Goal: Information Seeking & Learning: Learn about a topic

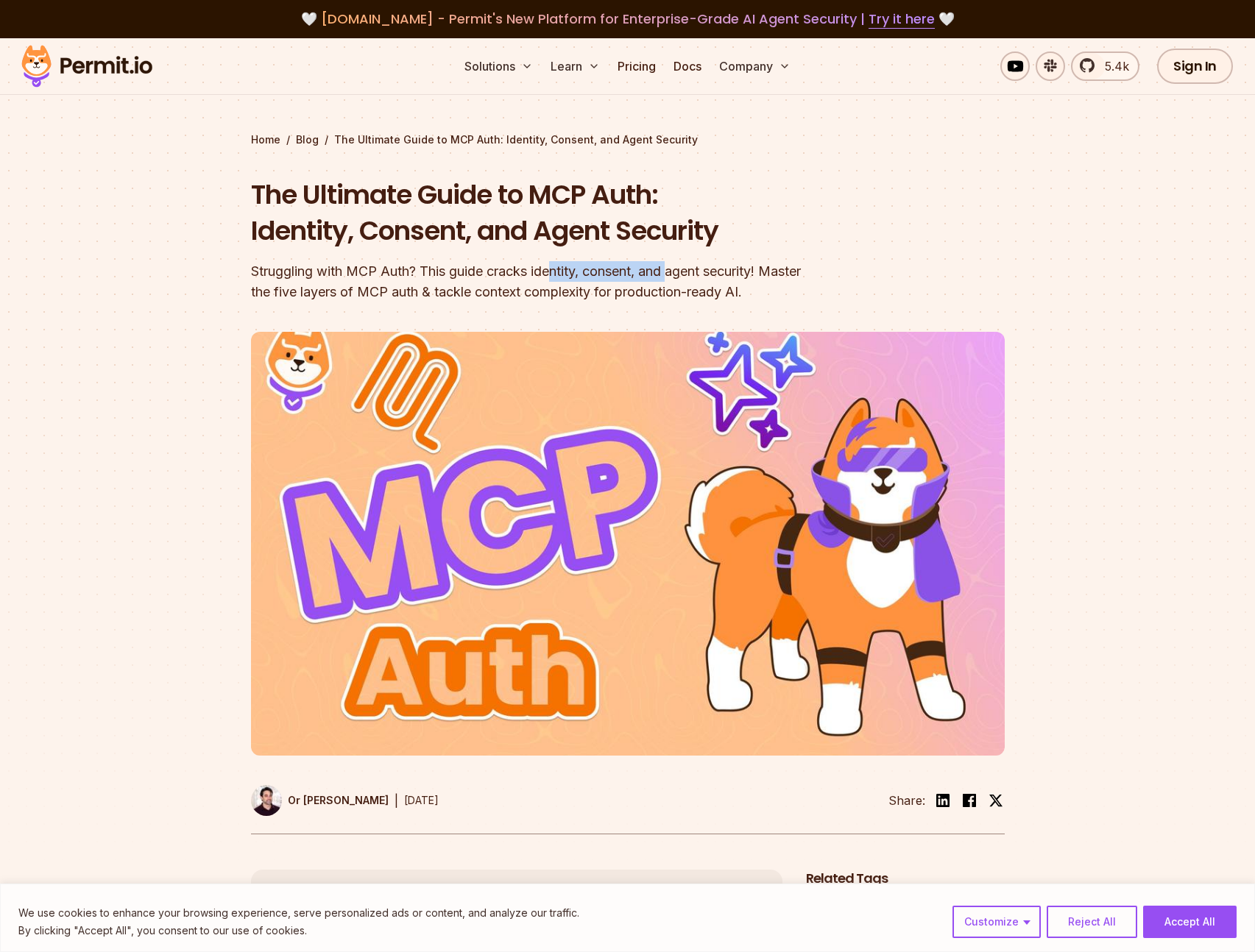
drag, startPoint x: 556, startPoint y: 269, endPoint x: 685, endPoint y: 272, distance: 129.0
click at [682, 273] on div "Struggling with MCP Auth? This guide cracks identity, consent, and agent securi…" at bounding box center [534, 282] width 566 height 41
click at [685, 272] on div "Struggling with MCP Auth? This guide cracks identity, consent, and agent securi…" at bounding box center [534, 282] width 566 height 41
drag, startPoint x: 718, startPoint y: 273, endPoint x: 600, endPoint y: 271, distance: 118.0
click at [619, 272] on div "Struggling with MCP Auth? This guide cracks identity, consent, and agent securi…" at bounding box center [534, 282] width 566 height 41
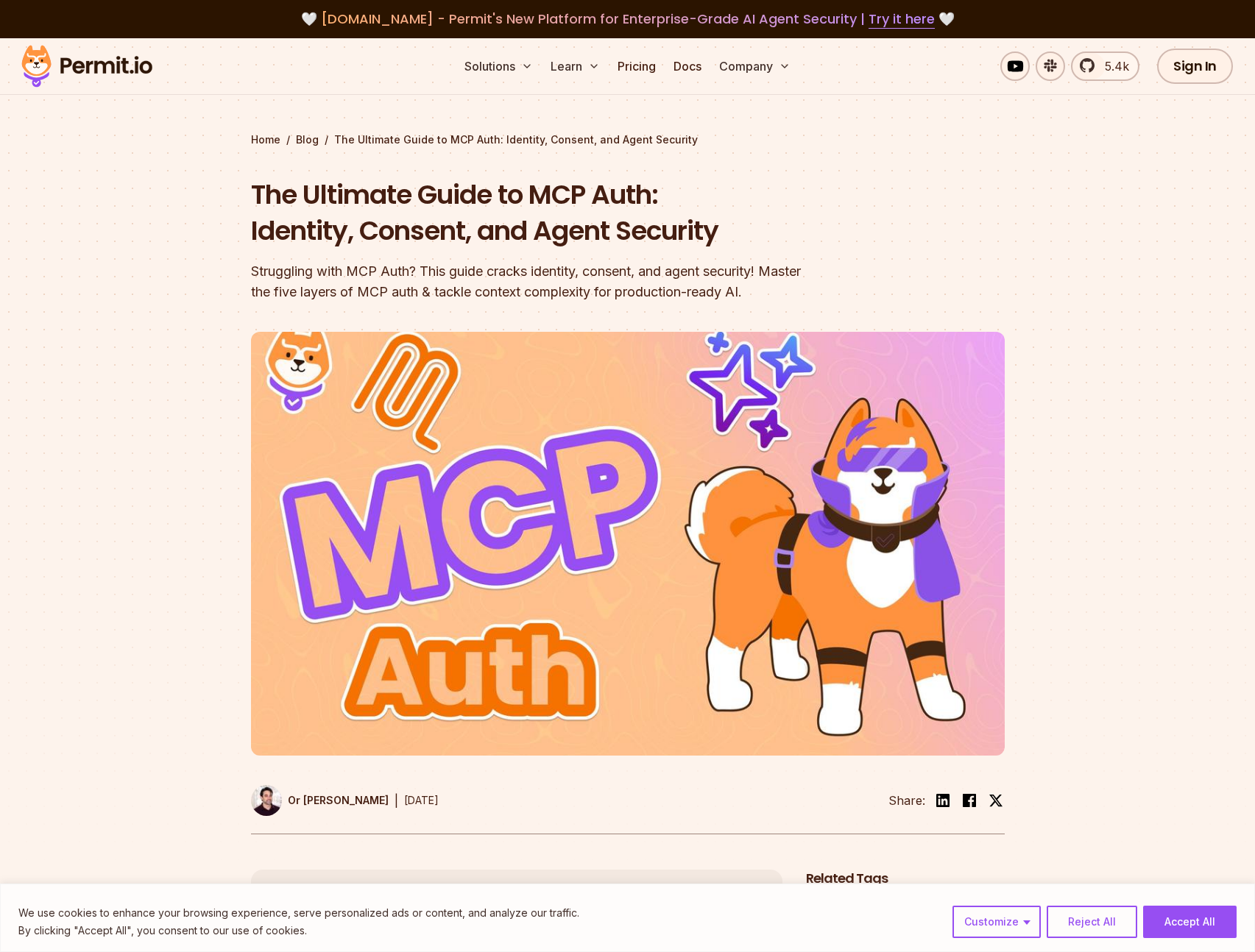
click at [599, 271] on div "Struggling with MCP Auth? This guide cracks identity, consent, and agent securi…" at bounding box center [534, 282] width 566 height 41
drag, startPoint x: 289, startPoint y: 289, endPoint x: 488, endPoint y: 291, distance: 199.0
click at [470, 291] on div "Struggling with MCP Auth? This guide cracks identity, consent, and agent securi…" at bounding box center [534, 282] width 566 height 41
click at [492, 291] on div "Struggling with MCP Auth? This guide cracks identity, consent, and agent securi…" at bounding box center [534, 282] width 566 height 41
drag, startPoint x: 569, startPoint y: 284, endPoint x: 413, endPoint y: 289, distance: 156.1
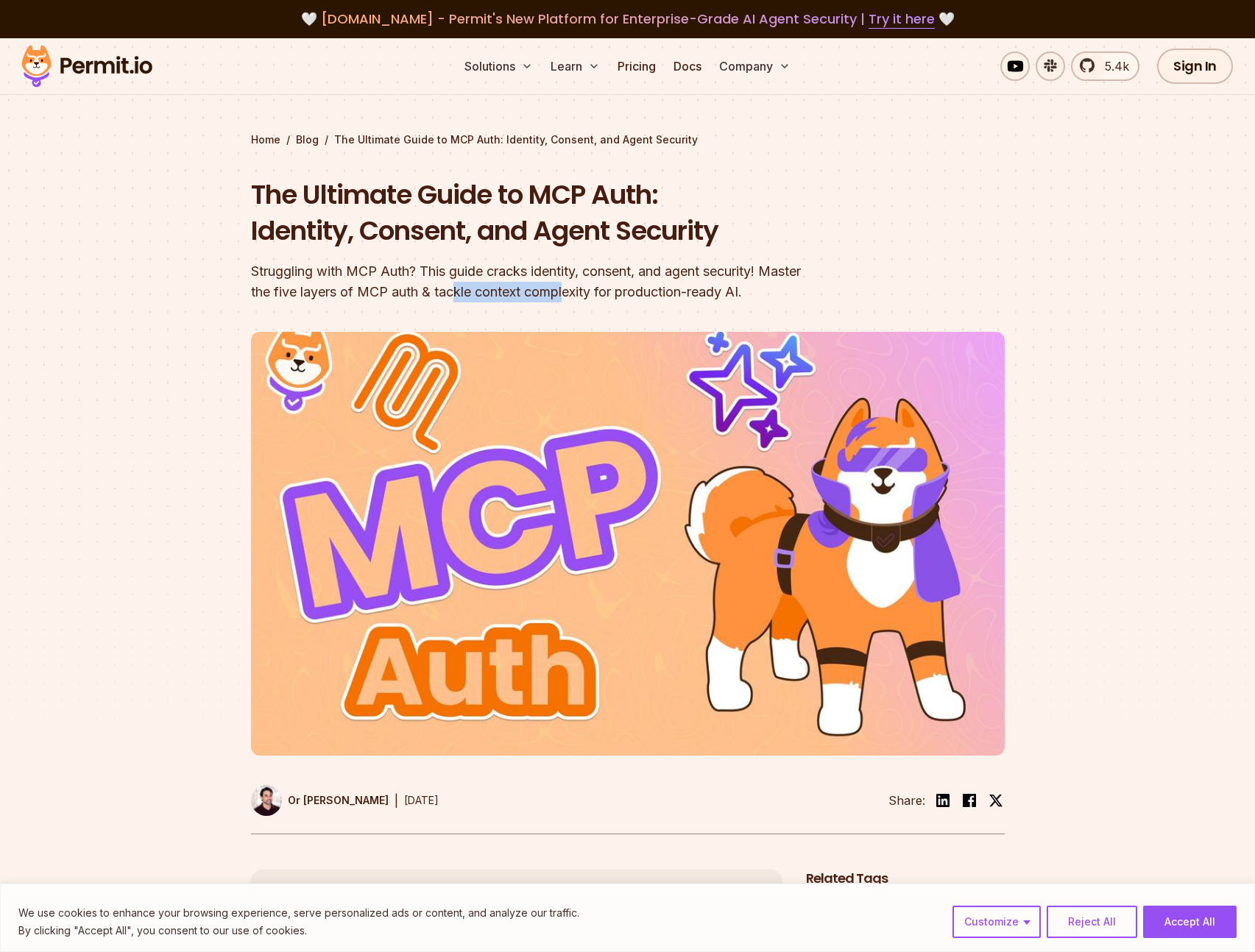
click at [444, 289] on div "Struggling with MCP Auth? This guide cracks identity, consent, and agent securi…" at bounding box center [534, 282] width 566 height 41
click at [398, 287] on div "Struggling with MCP Auth? This guide cracks identity, consent, and agent securi…" at bounding box center [534, 282] width 566 height 41
drag, startPoint x: 500, startPoint y: 289, endPoint x: 695, endPoint y: 292, distance: 195.0
click at [689, 291] on div "Struggling with MCP Auth? This guide cracks identity, consent, and agent securi…" at bounding box center [534, 282] width 566 height 41
click at [697, 292] on div "Struggling with MCP Auth? This guide cracks identity, consent, and agent securi…" at bounding box center [534, 282] width 566 height 41
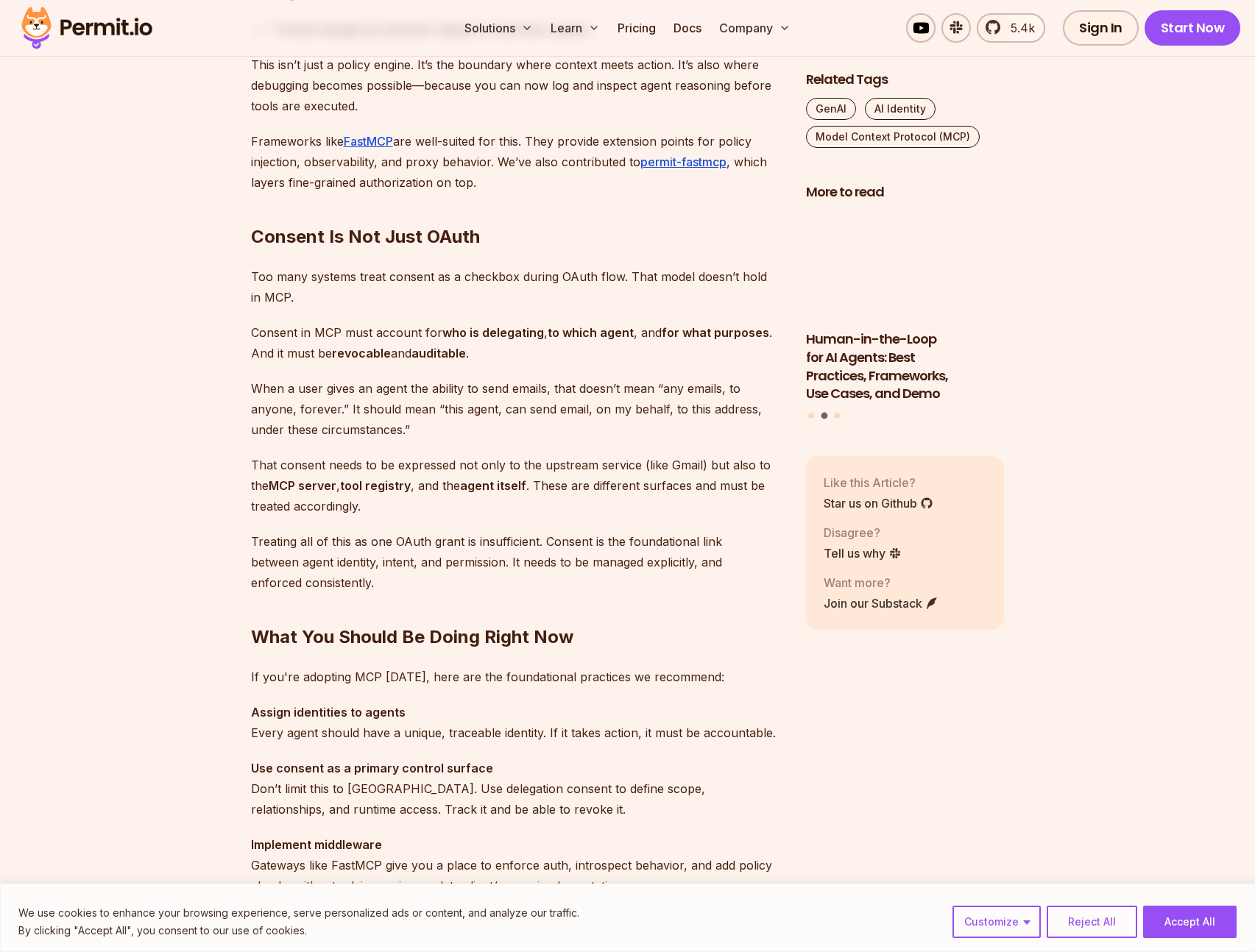
scroll to position [3572, 0]
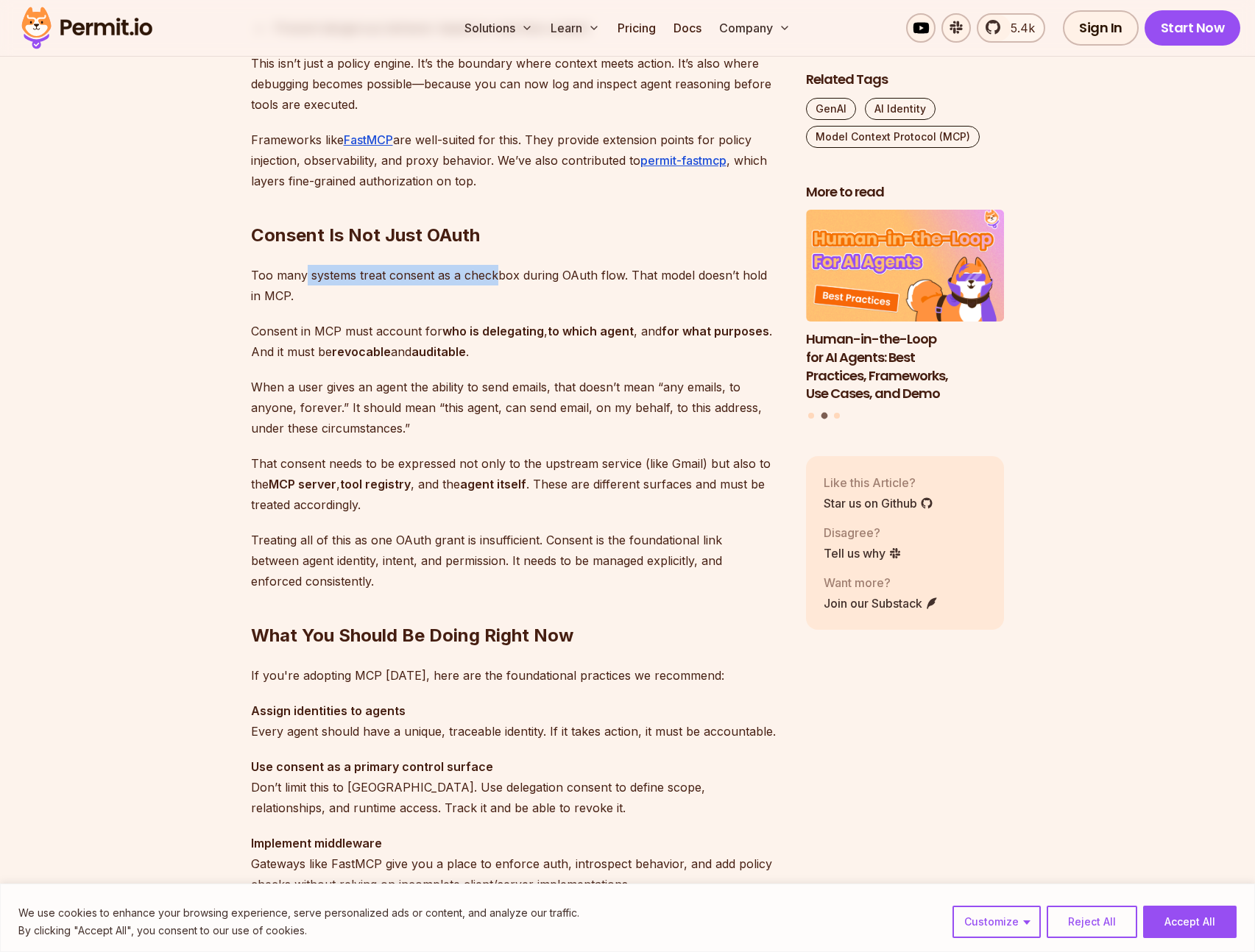
drag, startPoint x: 330, startPoint y: 277, endPoint x: 508, endPoint y: 278, distance: 178.0
click at [499, 277] on p "Too many systems treat consent as a checkbox during OAuth flow. That model does…" at bounding box center [517, 286] width 532 height 41
click at [550, 278] on p "Too many systems treat consent as a checkbox during OAuth flow. That model does…" at bounding box center [517, 286] width 532 height 41
drag, startPoint x: 582, startPoint y: 275, endPoint x: 426, endPoint y: 272, distance: 156.0
click at [427, 272] on p "Too many systems treat consent as a checkbox during OAuth flow. That model does…" at bounding box center [517, 286] width 532 height 41
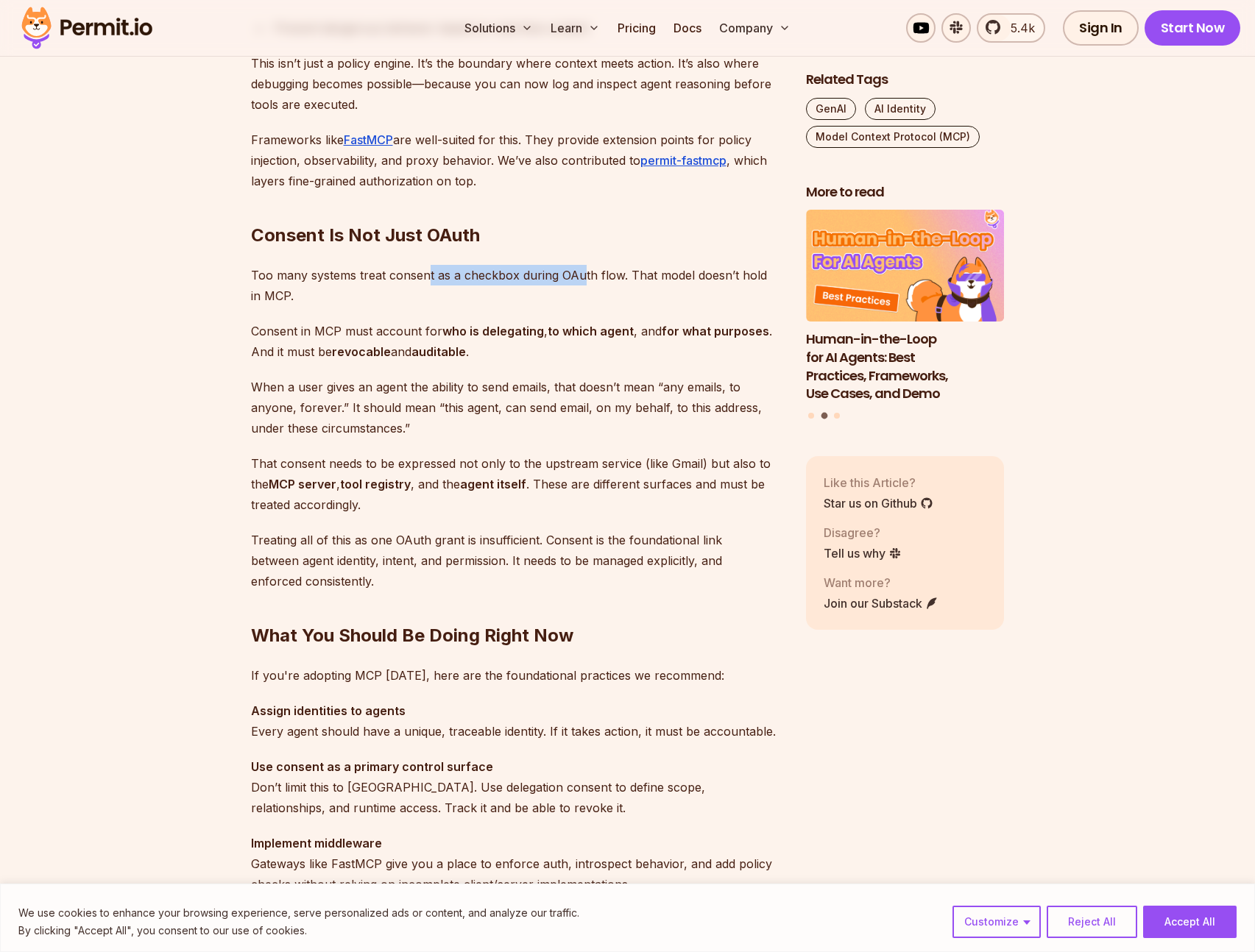
click at [426, 272] on p "Too many systems treat consent as a checkbox during OAuth flow. That model does…" at bounding box center [517, 286] width 532 height 41
drag, startPoint x: 538, startPoint y: 272, endPoint x: 649, endPoint y: 277, distance: 111.1
click at [618, 275] on p "Too many systems treat consent as a checkbox during OAuth flow. That model does…" at bounding box center [517, 286] width 532 height 41
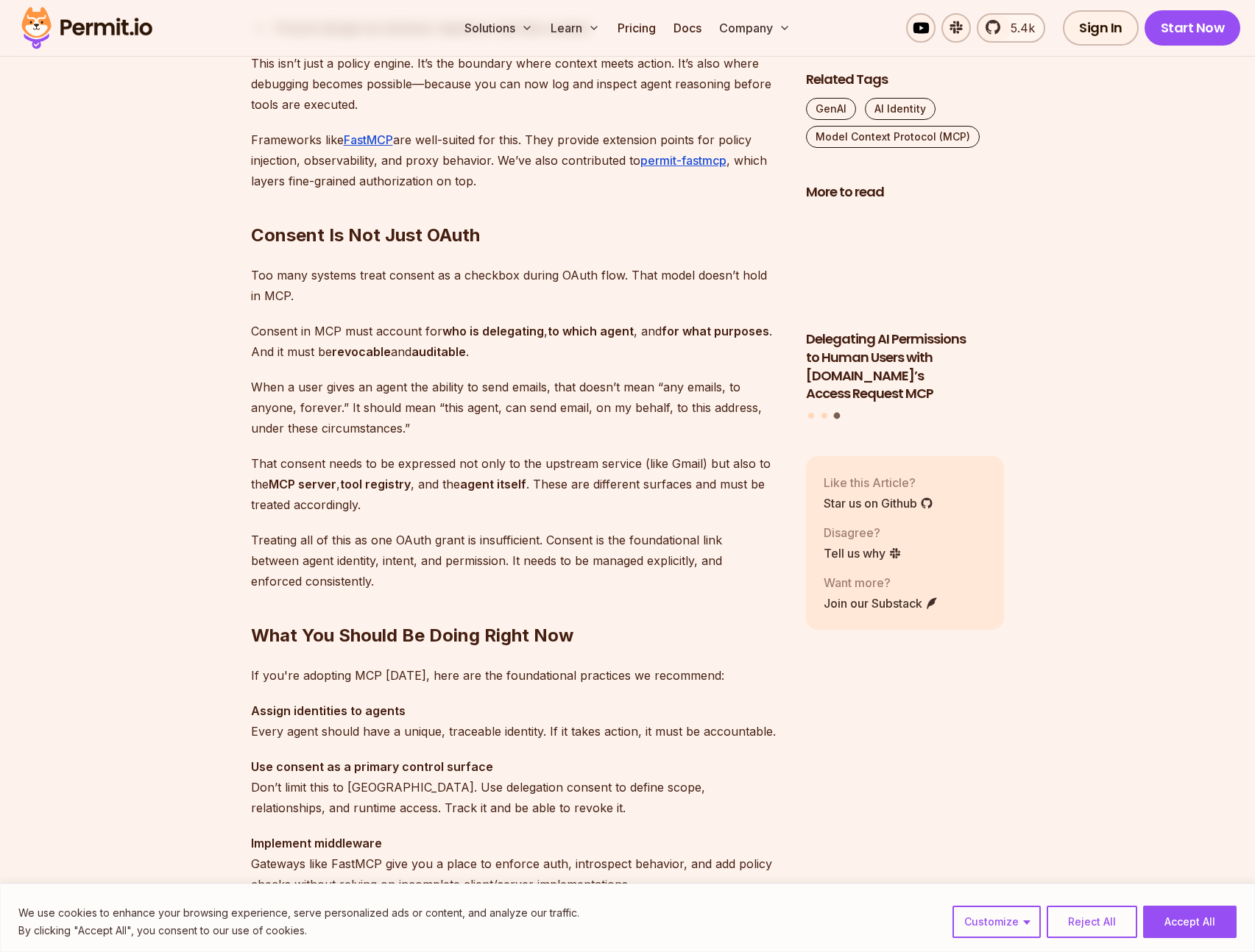
click at [649, 277] on p "Too many systems treat consent as a checkbox during OAuth flow. That model does…" at bounding box center [517, 286] width 532 height 41
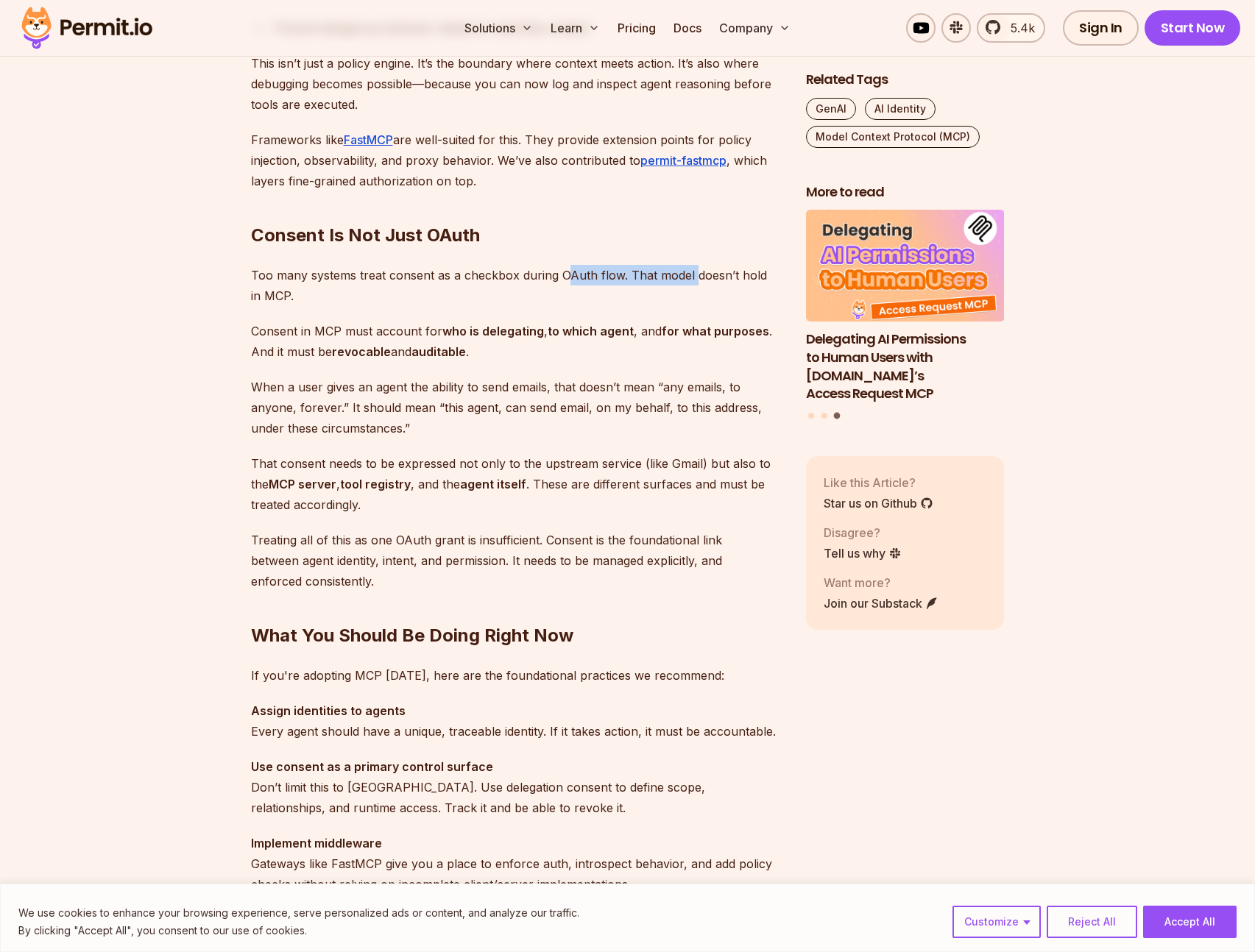
drag, startPoint x: 695, startPoint y: 273, endPoint x: 565, endPoint y: 275, distance: 130.0
click at [566, 275] on p "Too many systems treat consent as a checkbox during OAuth flow. That model does…" at bounding box center [517, 286] width 532 height 41
click at [565, 275] on p "Too many systems treat consent as a checkbox during OAuth flow. That model does…" at bounding box center [517, 286] width 532 height 41
drag, startPoint x: 634, startPoint y: 272, endPoint x: 732, endPoint y: 272, distance: 98.0
click at [728, 272] on p "Too many systems treat consent as a checkbox during OAuth flow. That model does…" at bounding box center [517, 286] width 532 height 41
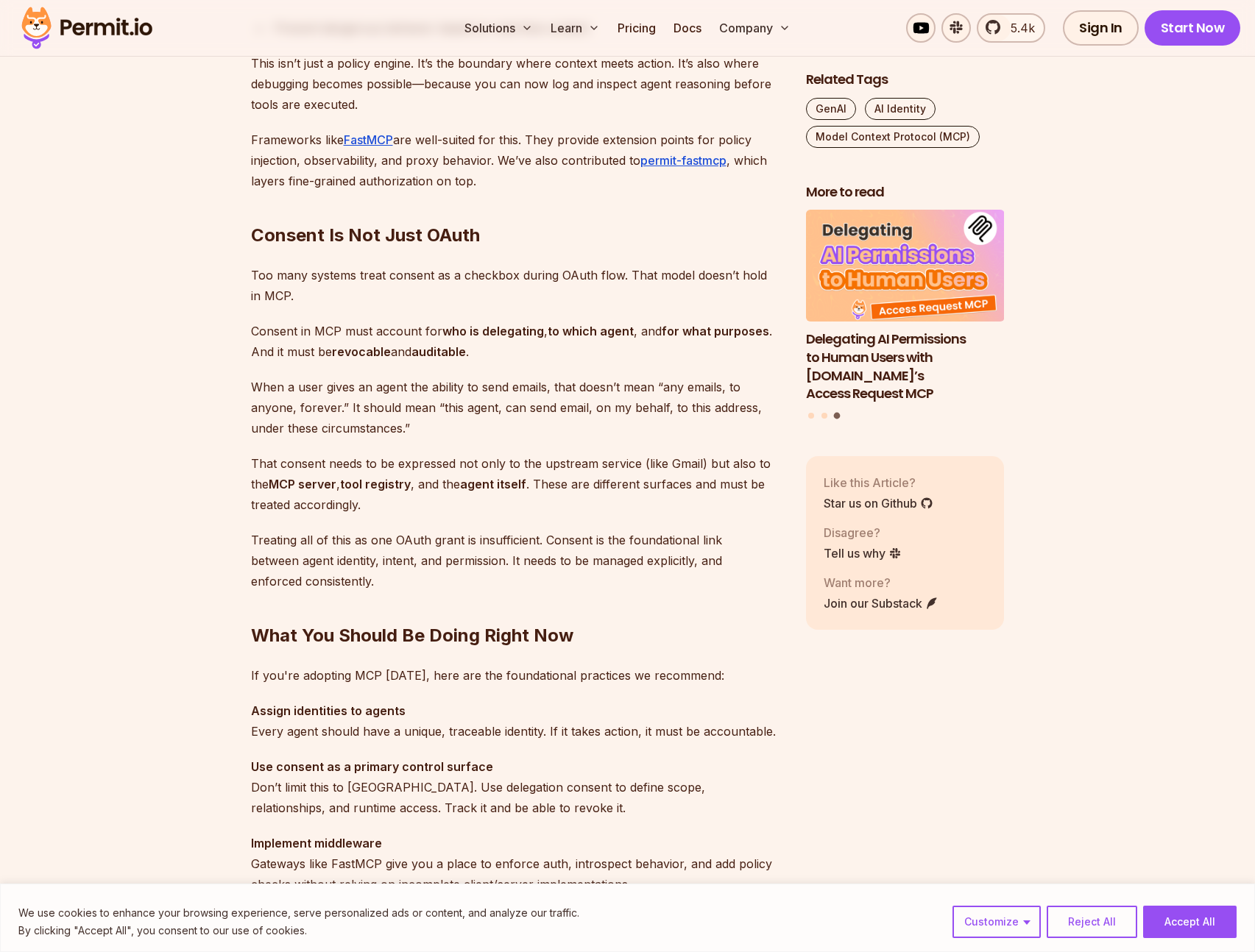
click at [732, 272] on p "Too many systems treat consent as a checkbox during OAuth flow. That model does…" at bounding box center [517, 286] width 532 height 41
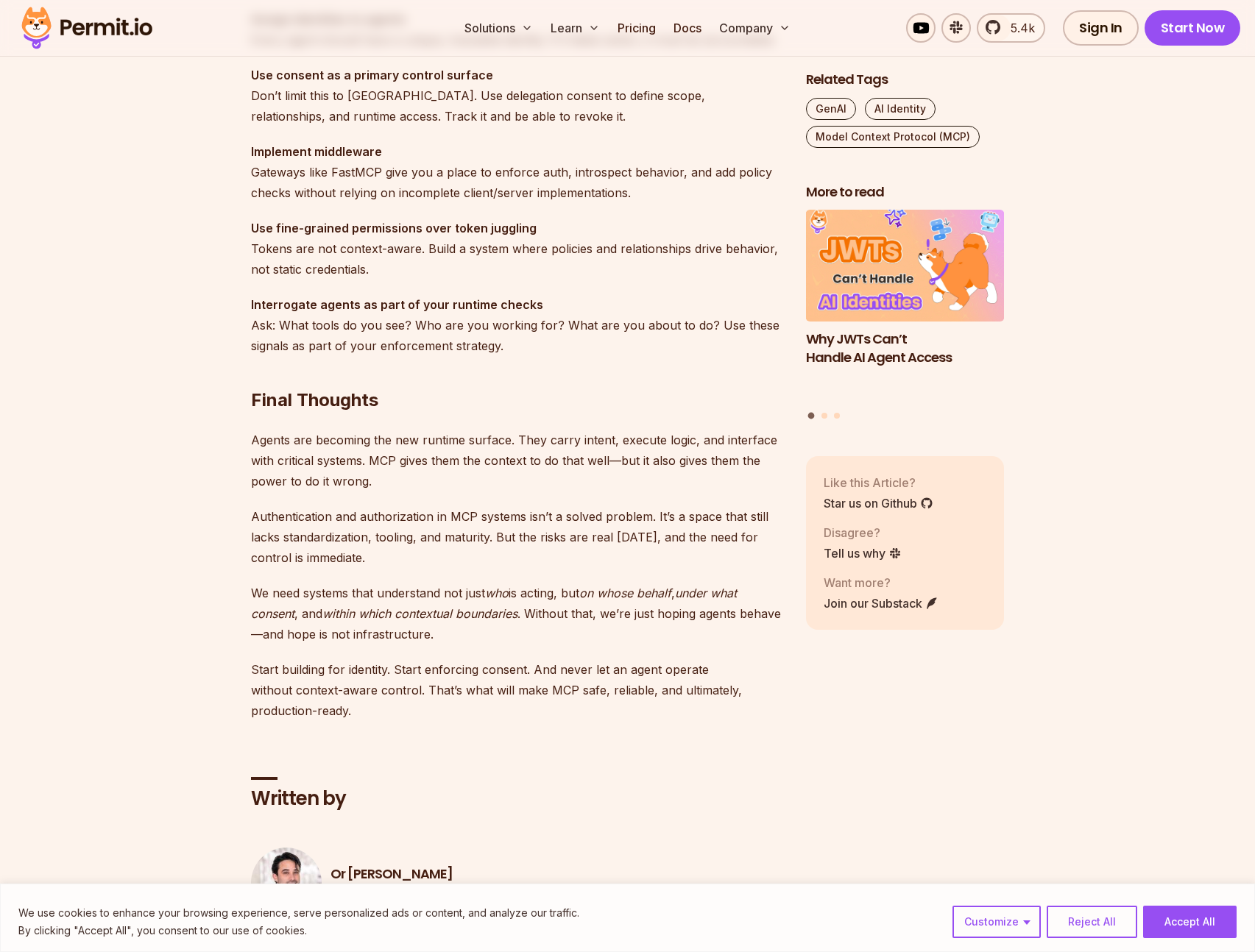
scroll to position [4531, 0]
